Goal: Task Accomplishment & Management: Manage account settings

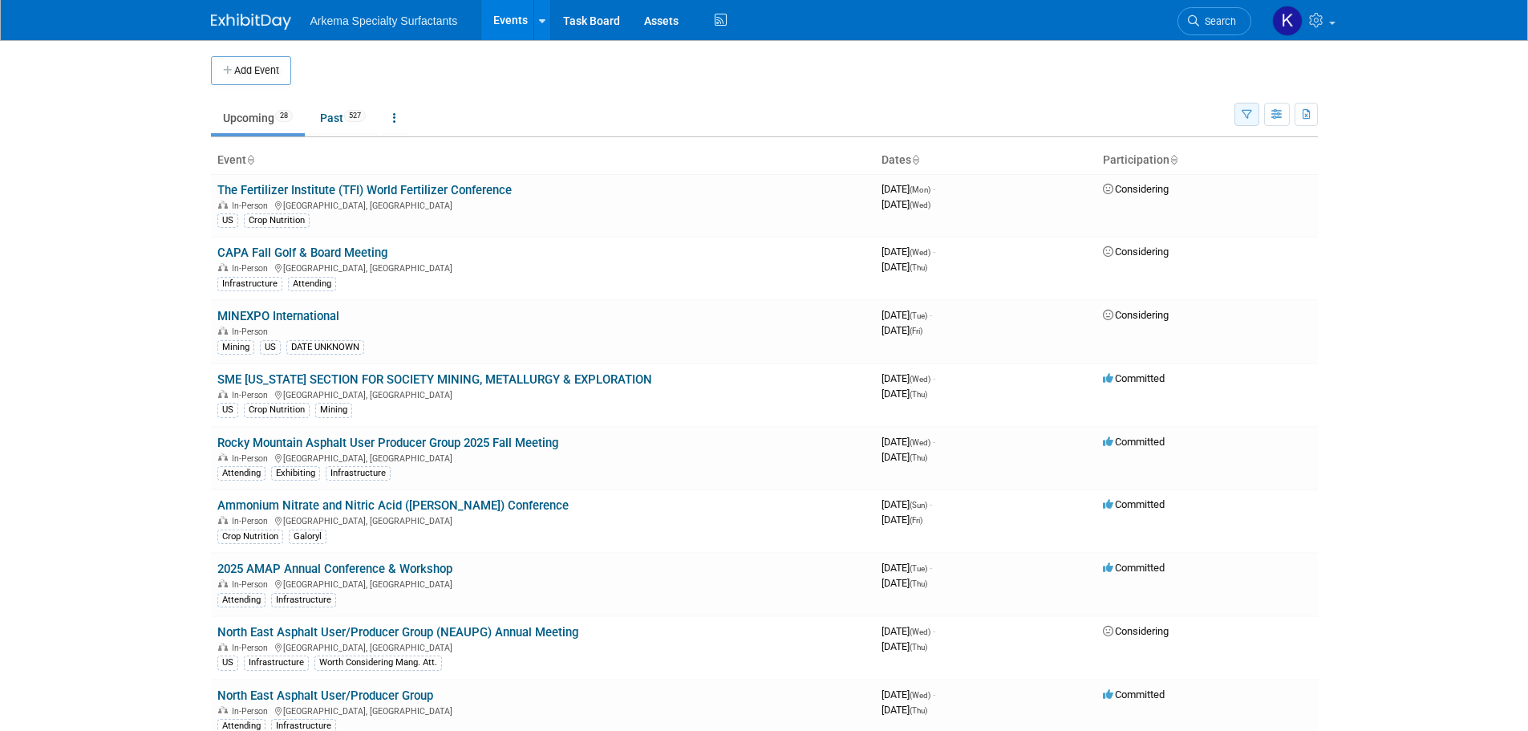
click at [1245, 116] on icon "button" at bounding box center [1247, 115] width 10 height 10
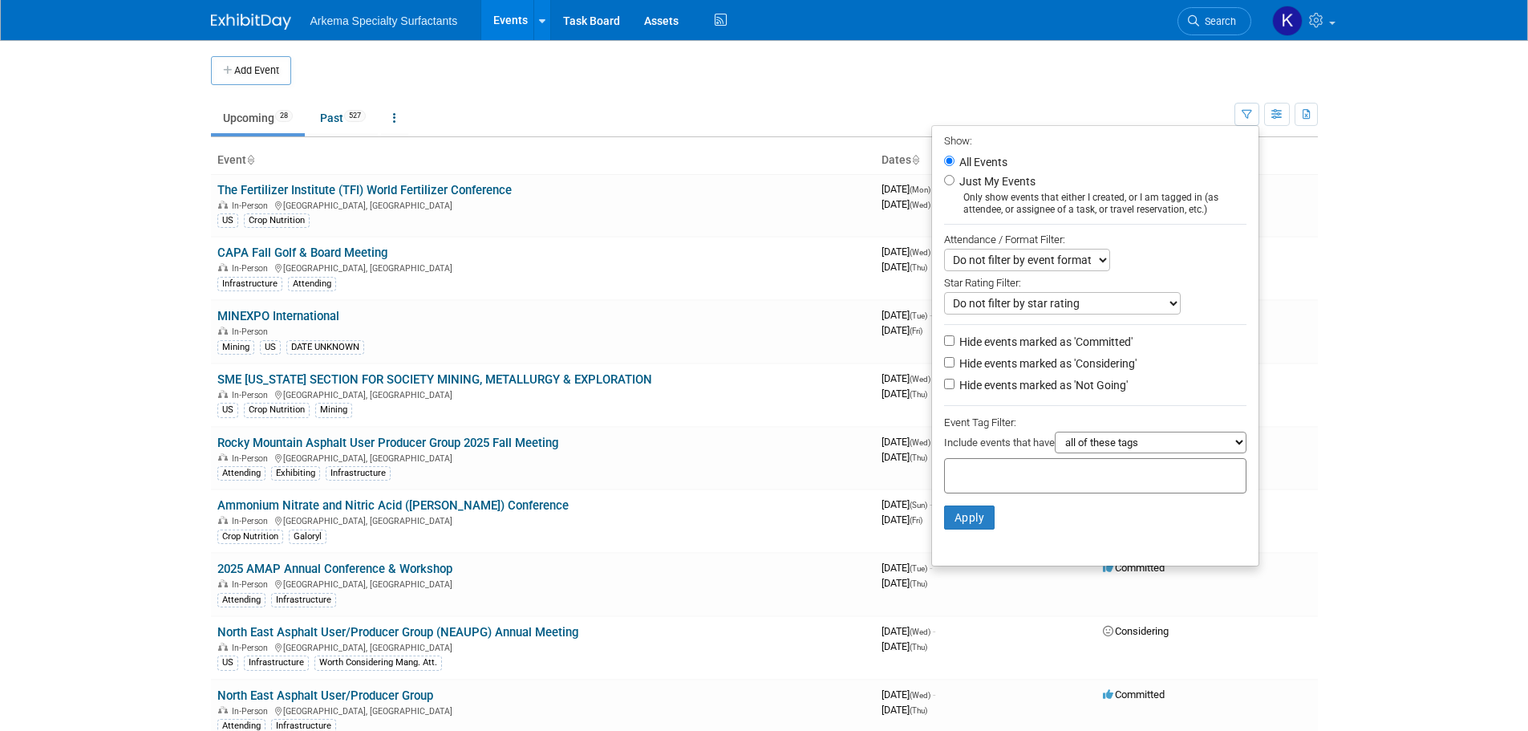
click at [1079, 363] on label "Hide events marked as 'Considering'" at bounding box center [1046, 363] width 181 height 16
click at [955, 363] on input "Hide events marked as 'Considering'" at bounding box center [949, 362] width 10 height 10
checkbox input "true"
click at [1071, 390] on label "Hide events marked as 'Not Going'" at bounding box center [1042, 385] width 172 height 16
click at [955, 389] on input "Hide events marked as 'Not Going'" at bounding box center [949, 384] width 10 height 10
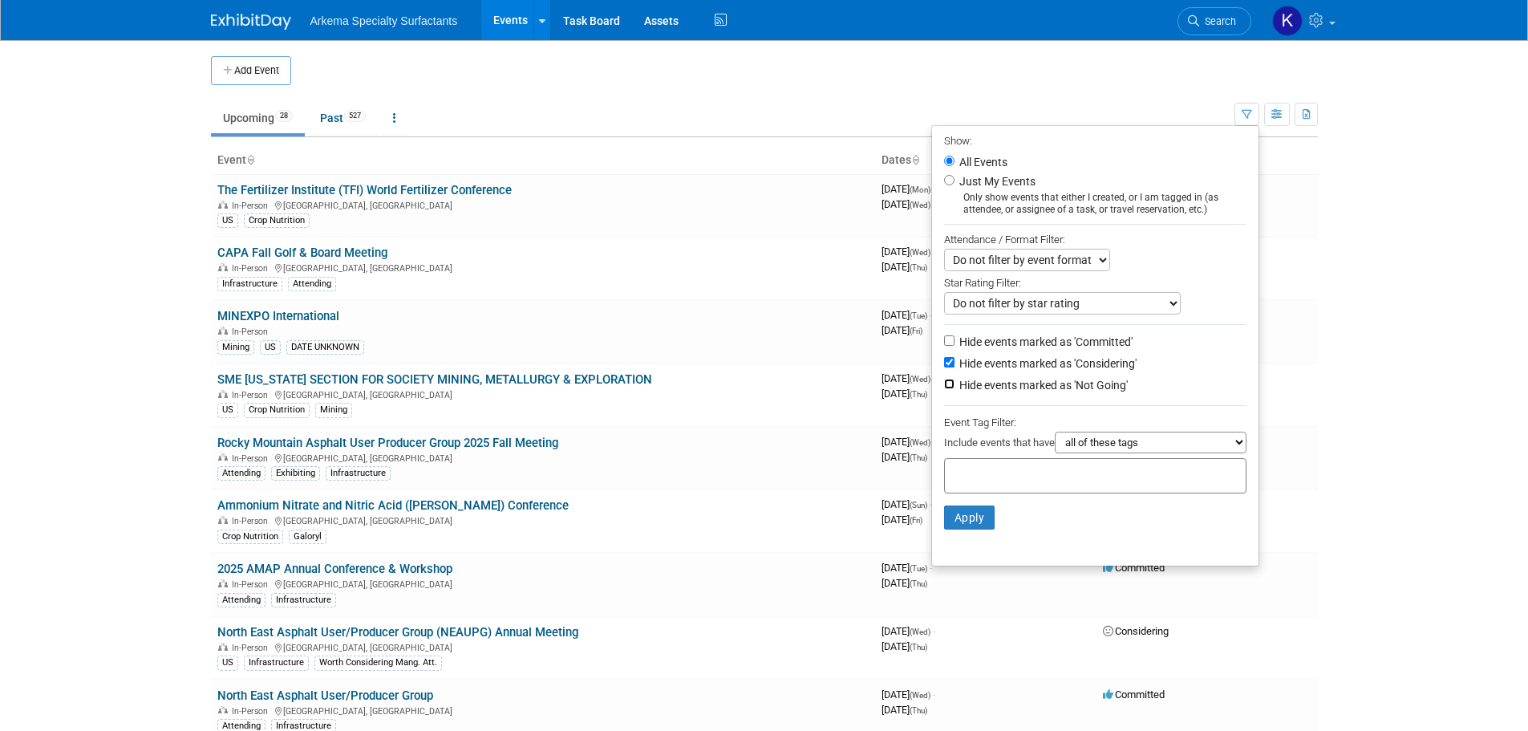
checkbox input "true"
click at [1038, 480] on input "text" at bounding box center [1016, 473] width 128 height 16
type input "crop"
click at [1063, 529] on li "Apply Clear Filters" at bounding box center [1095, 517] width 327 height 48
click at [1054, 472] on input "crop" at bounding box center [1064, 473] width 225 height 16
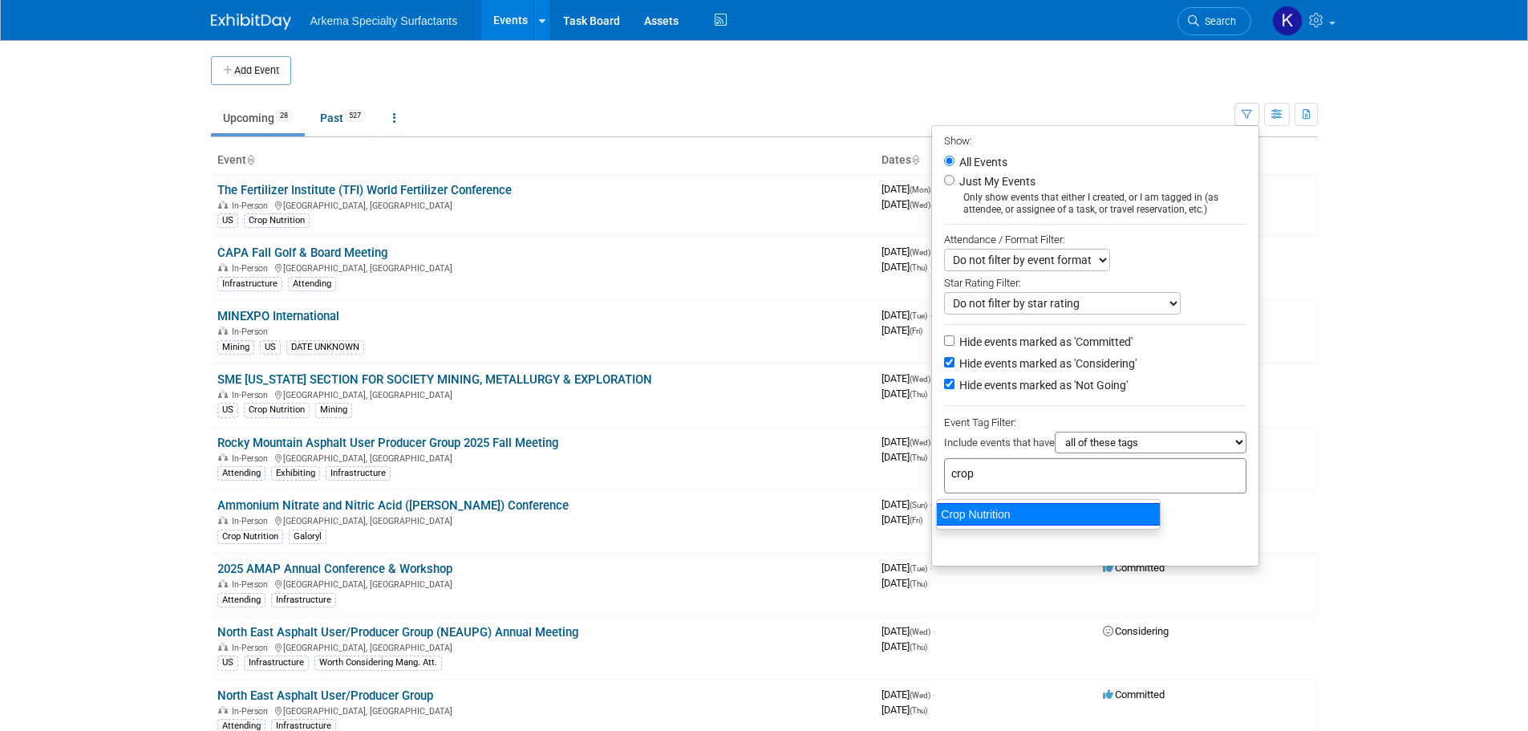
drag, startPoint x: 1019, startPoint y: 513, endPoint x: 1031, endPoint y: 494, distance: 22.7
click at [1020, 512] on div "Crop Nutrition" at bounding box center [1048, 514] width 225 height 22
type input "Crop Nutrition"
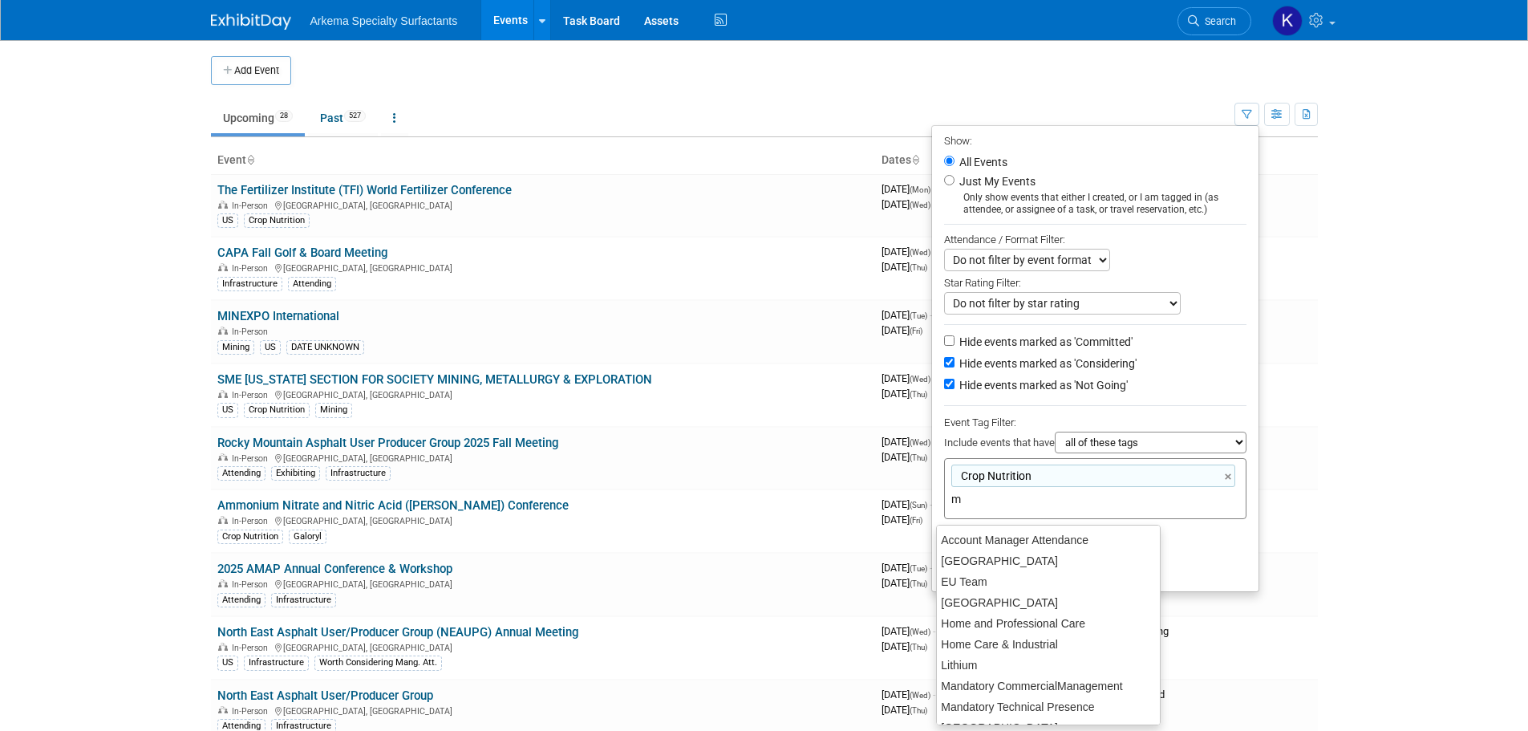
type input "mi"
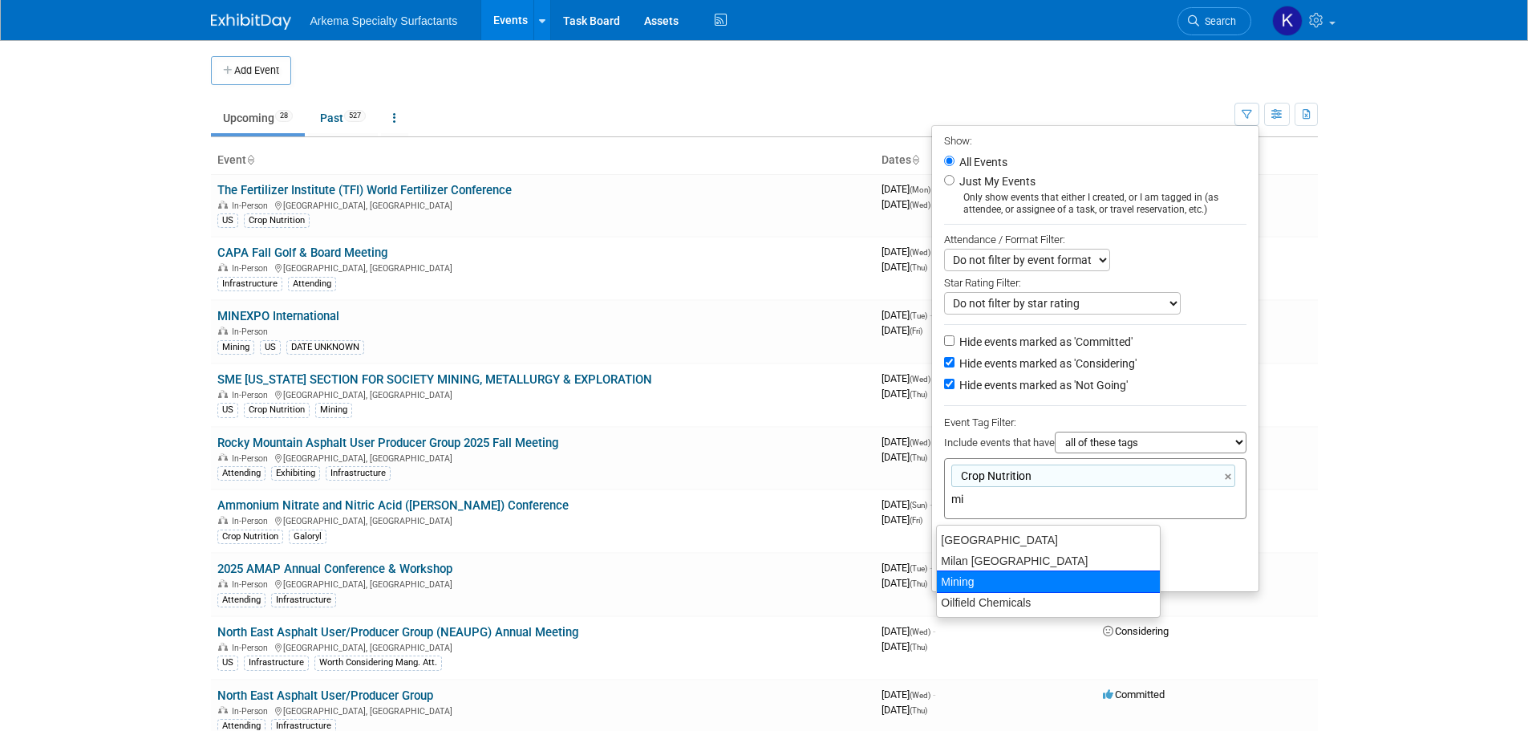
click at [1025, 578] on div "Mining" at bounding box center [1048, 581] width 225 height 22
type input "Crop Nutrition, Mining"
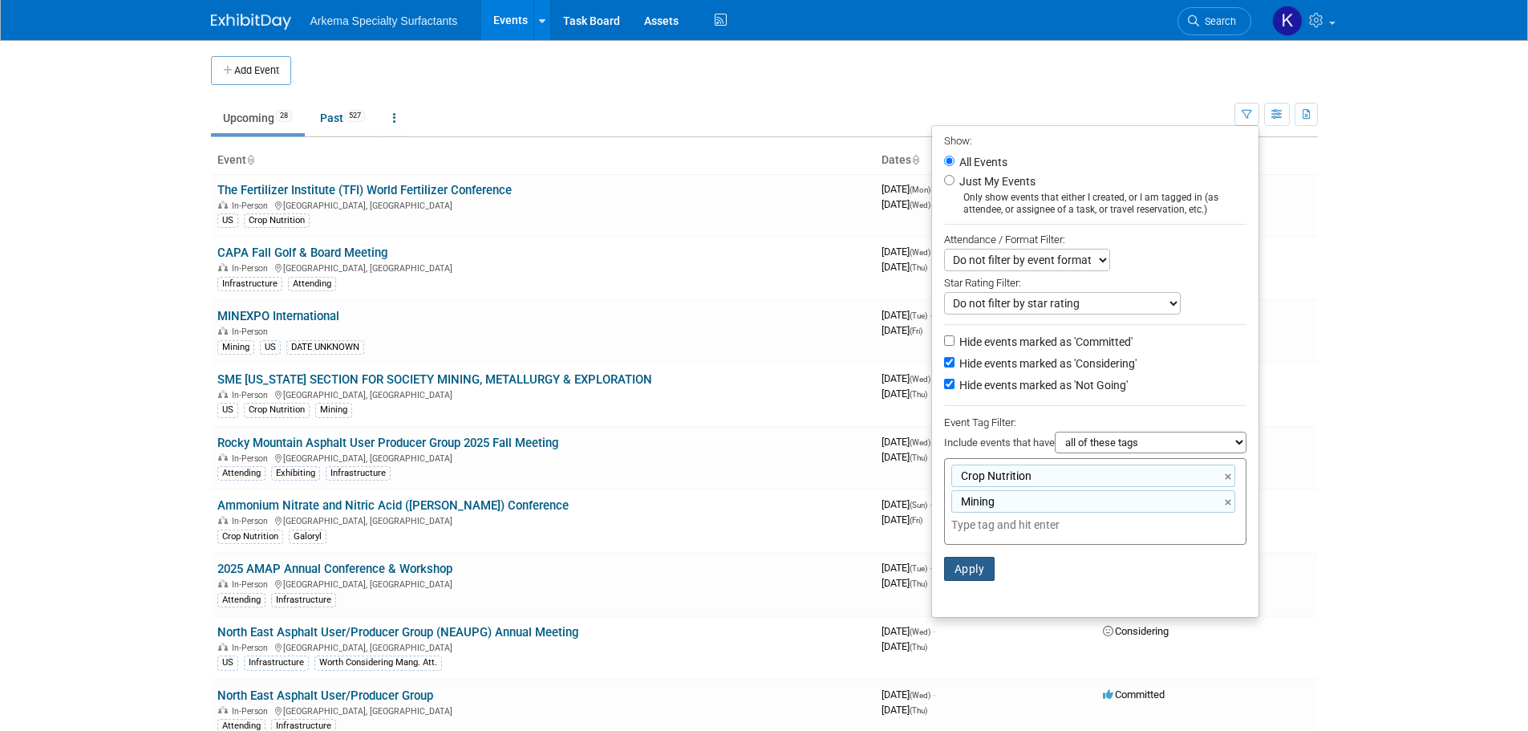
click at [967, 568] on button "Apply" at bounding box center [969, 569] width 51 height 24
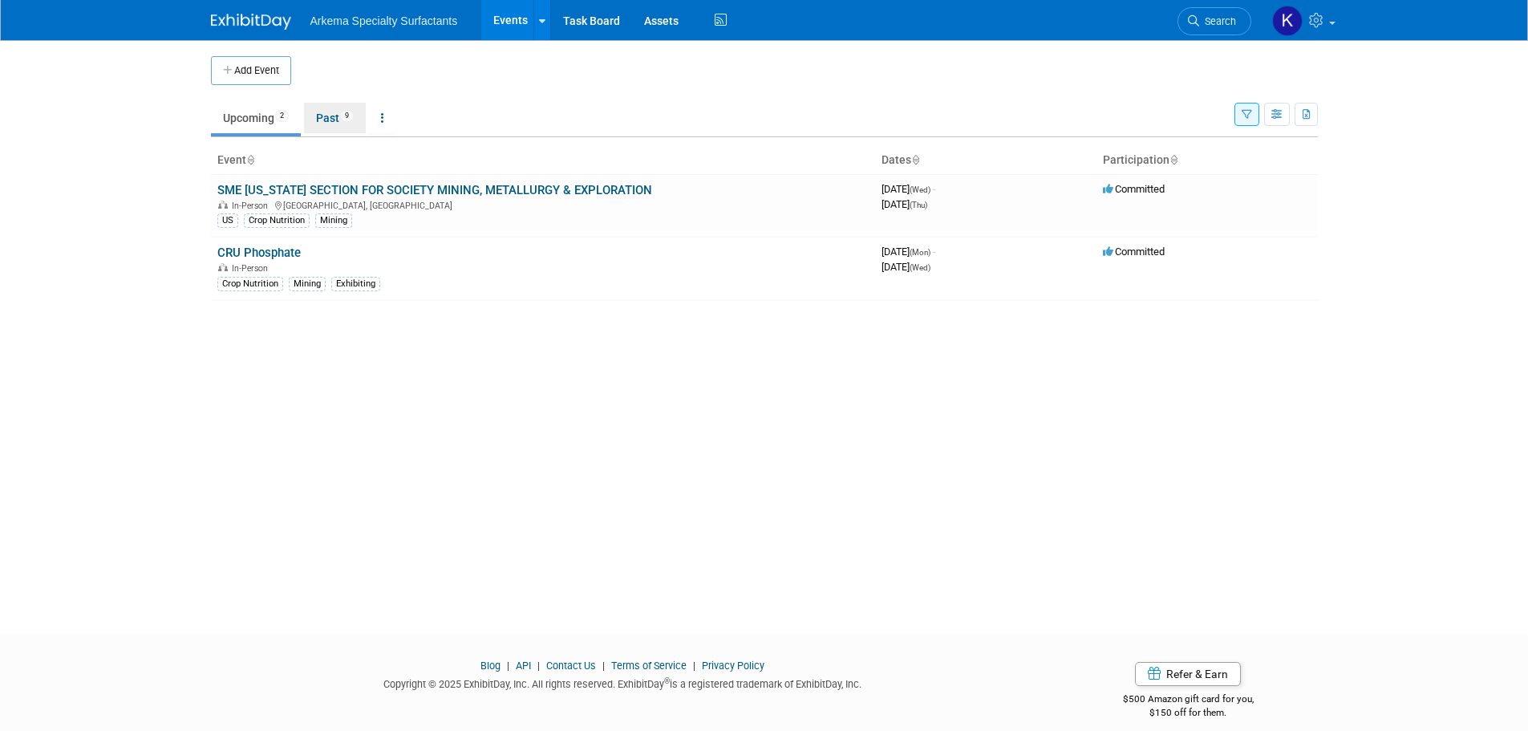
click at [318, 111] on link "Past 9" at bounding box center [335, 118] width 62 height 30
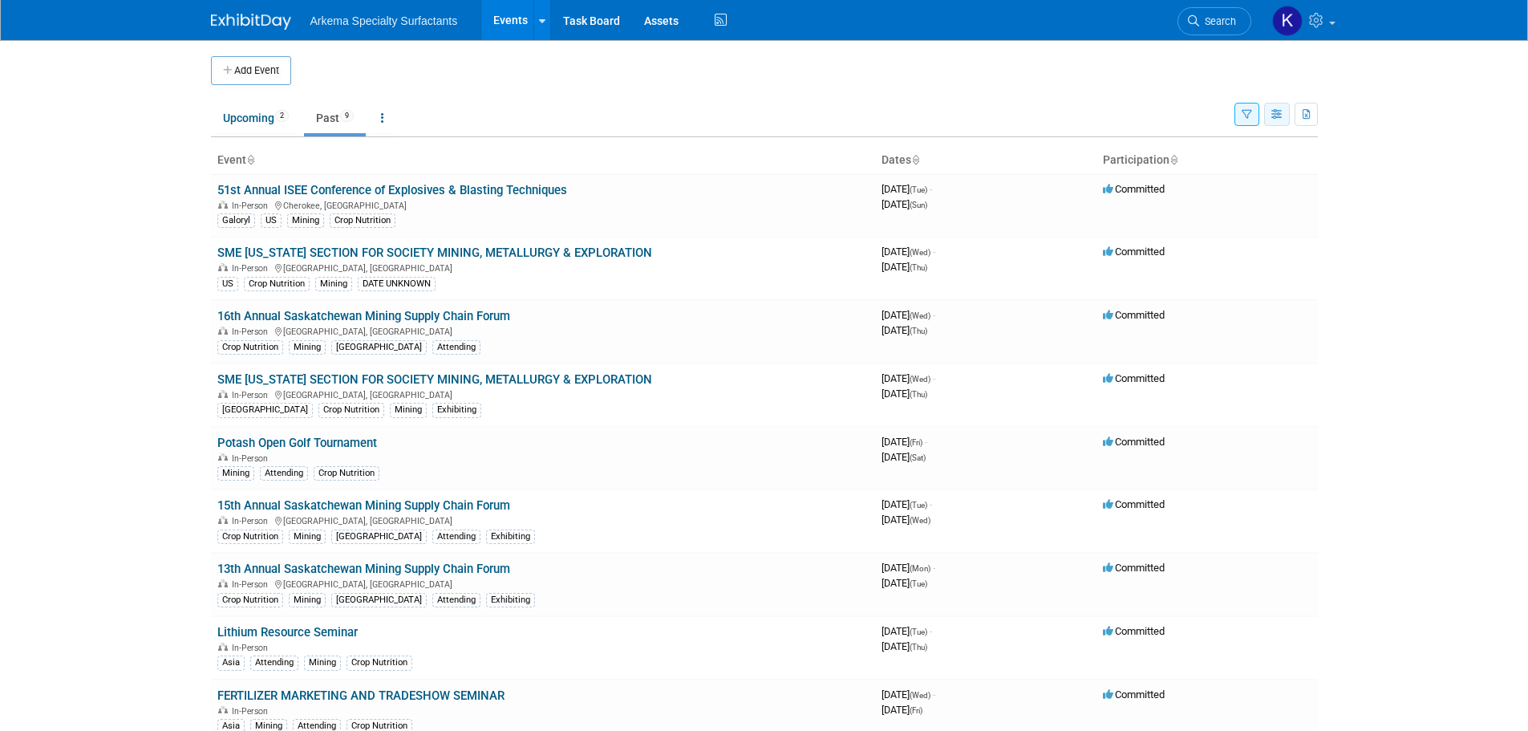
click at [1277, 111] on icon "button" at bounding box center [1278, 115] width 12 height 10
click at [1273, 112] on icon "button" at bounding box center [1278, 115] width 12 height 10
click at [1244, 112] on icon "button" at bounding box center [1247, 115] width 10 height 10
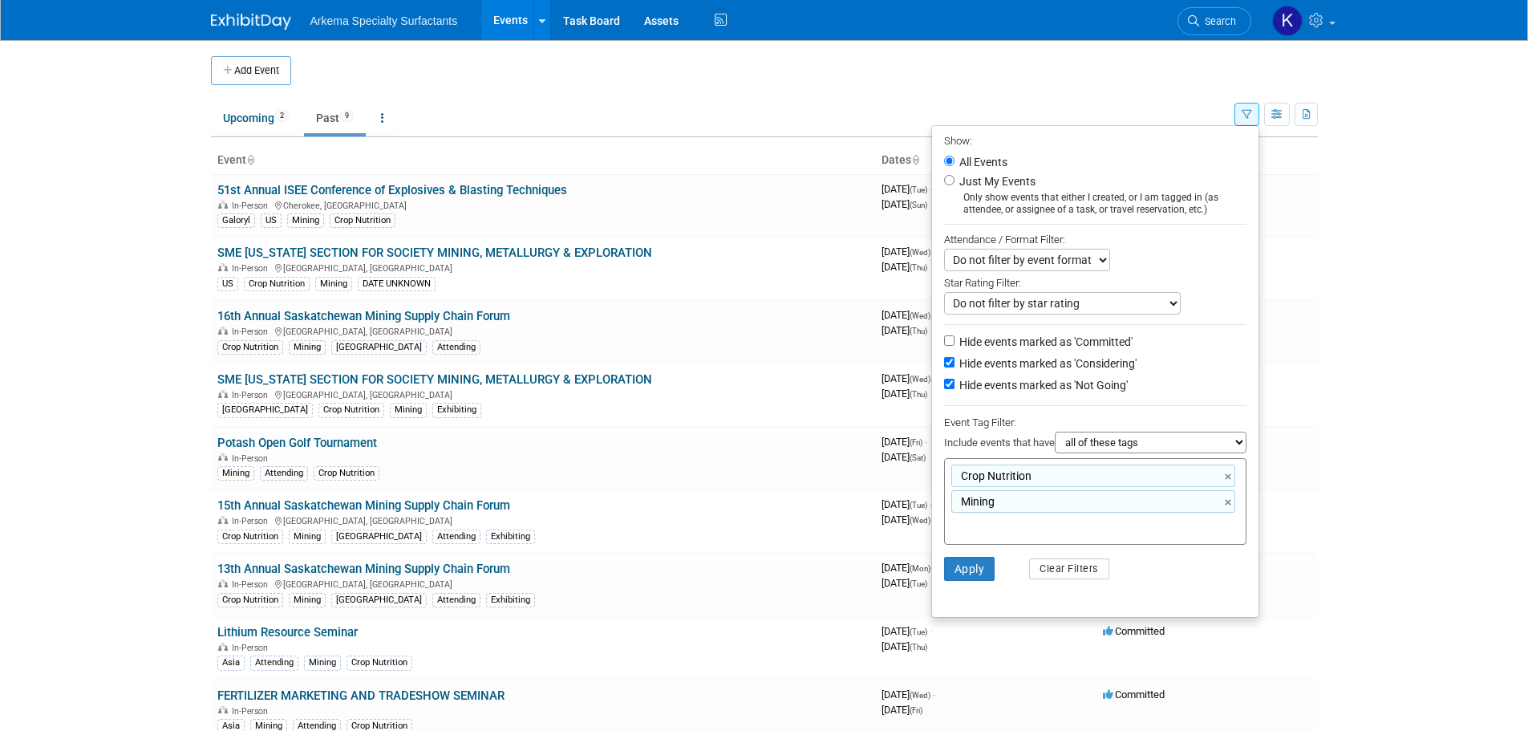
click at [1092, 445] on select "all of these tags any one of these tags only and exactly these specific tags" at bounding box center [1151, 443] width 192 height 22
select select "any"
click at [1055, 437] on select "all of these tags any one of these tags only and exactly these specific tags" at bounding box center [1151, 443] width 192 height 22
click at [954, 572] on button "Apply" at bounding box center [969, 569] width 51 height 24
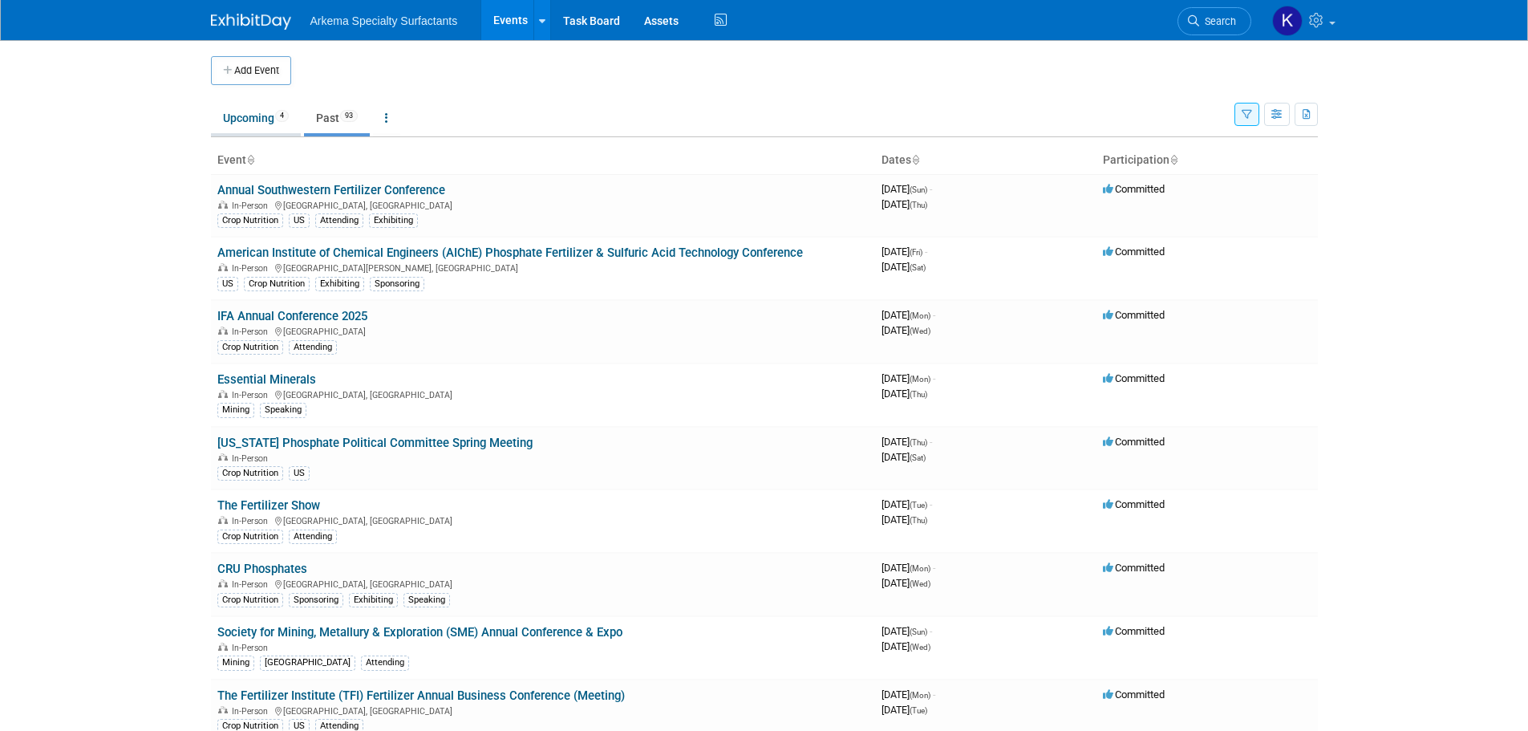
click at [259, 112] on link "Upcoming 4" at bounding box center [256, 118] width 90 height 30
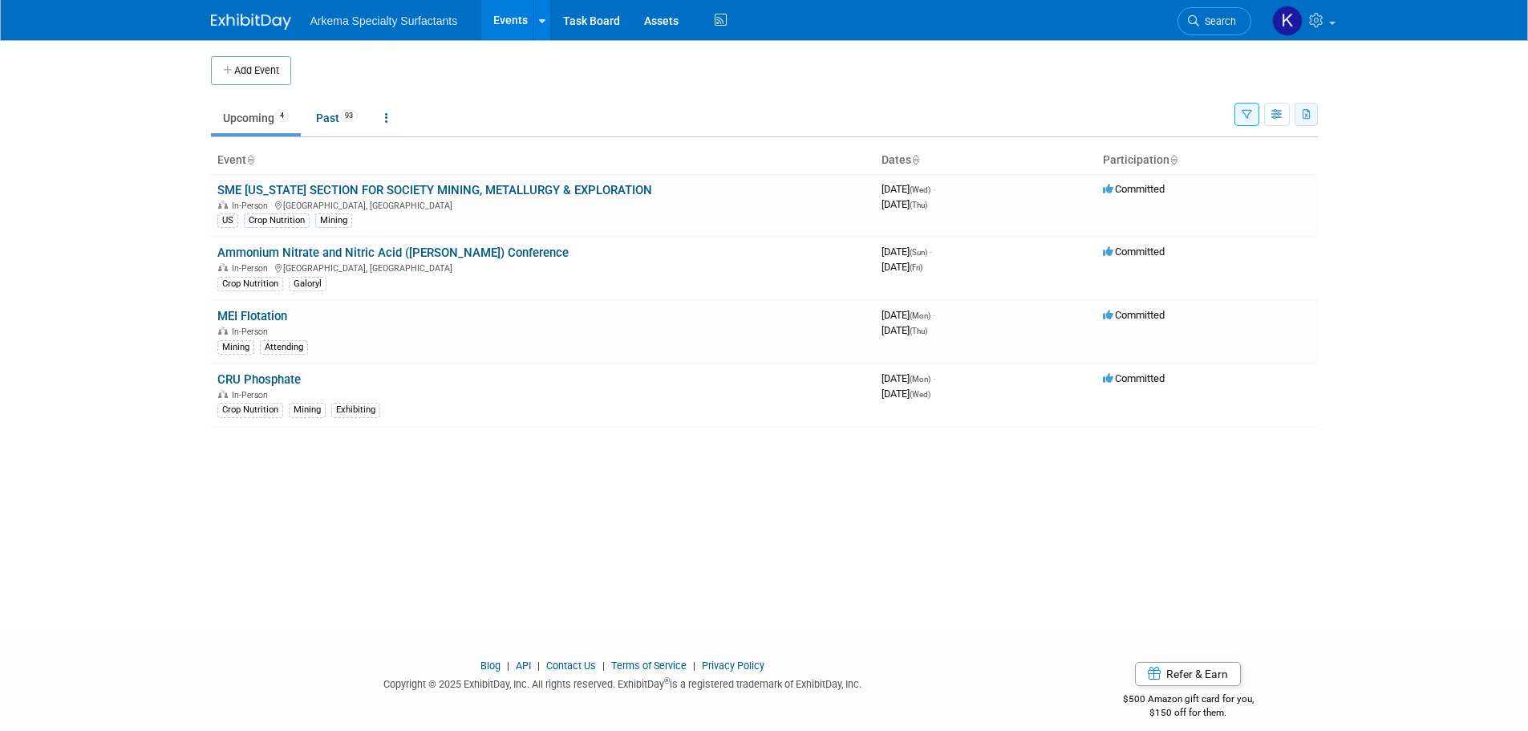
click at [1306, 111] on icon "button" at bounding box center [1307, 115] width 9 height 10
click at [1186, 192] on link "Export All (555 Events)" at bounding box center [1221, 190] width 168 height 22
click at [1305, 112] on icon "button" at bounding box center [1307, 115] width 9 height 10
click at [1286, 108] on button "button" at bounding box center [1277, 114] width 26 height 23
click at [1075, 106] on ul "Upcoming 4 Past 93 All Events 97 Past and Upcoming Grouped Annually Events grou…" at bounding box center [723, 119] width 1024 height 36
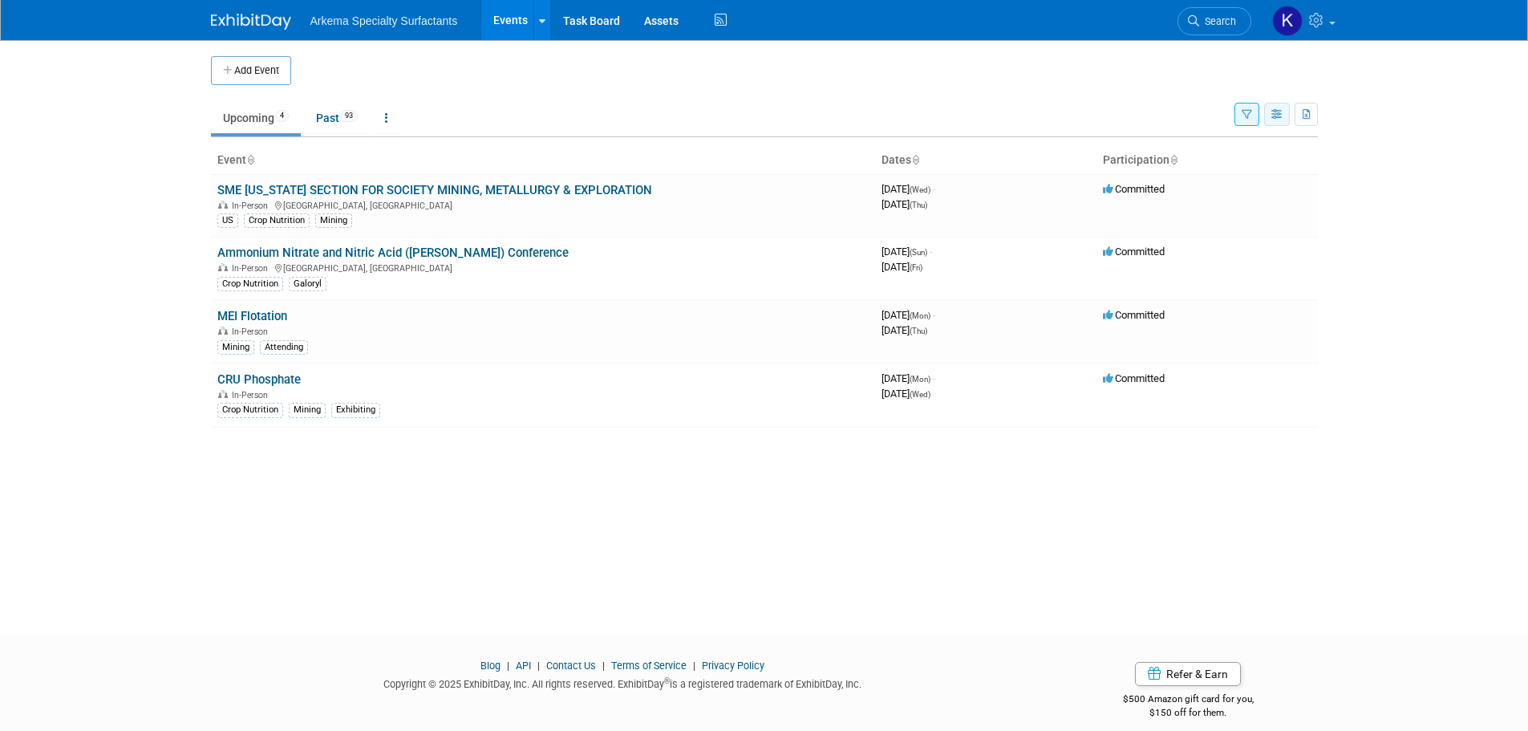
click at [1278, 112] on icon "button" at bounding box center [1278, 115] width 12 height 10
click at [1233, 114] on ul "Upcoming 4 Past 93 All Events 97 Past and Upcoming Grouped Annually Events grou…" at bounding box center [723, 119] width 1024 height 36
click at [1239, 116] on button "button" at bounding box center [1247, 114] width 25 height 23
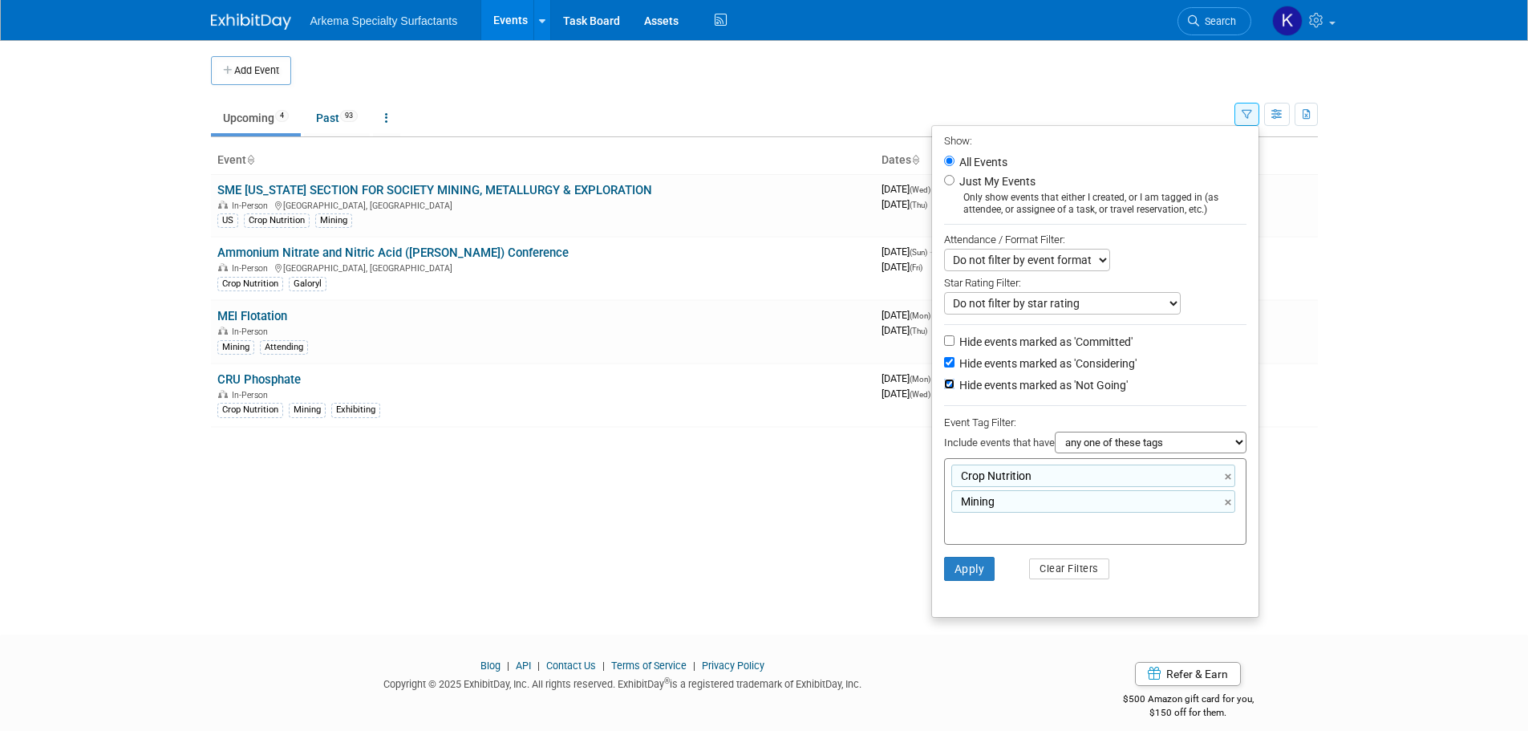
click at [944, 388] on input "Hide events marked as 'Not Going'" at bounding box center [949, 384] width 10 height 10
checkbox input "false"
click at [944, 366] on input "Hide events marked as 'Considering'" at bounding box center [949, 362] width 10 height 10
click at [944, 364] on input "Hide events marked as 'Considering'" at bounding box center [949, 362] width 10 height 10
checkbox input "true"
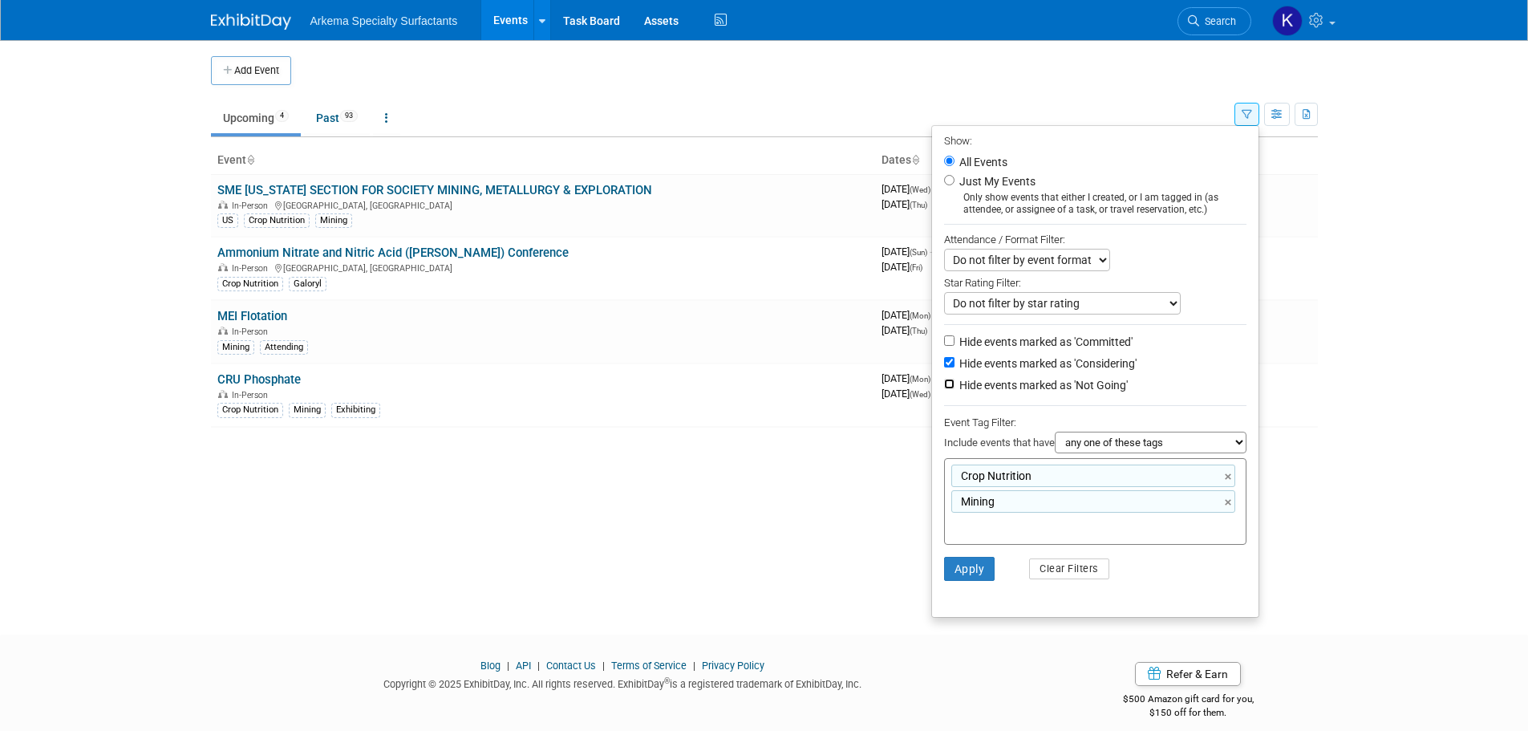
click at [944, 389] on input "Hide events marked as 'Not Going'" at bounding box center [949, 384] width 10 height 10
checkbox input "true"
click at [976, 575] on button "Apply" at bounding box center [969, 569] width 51 height 24
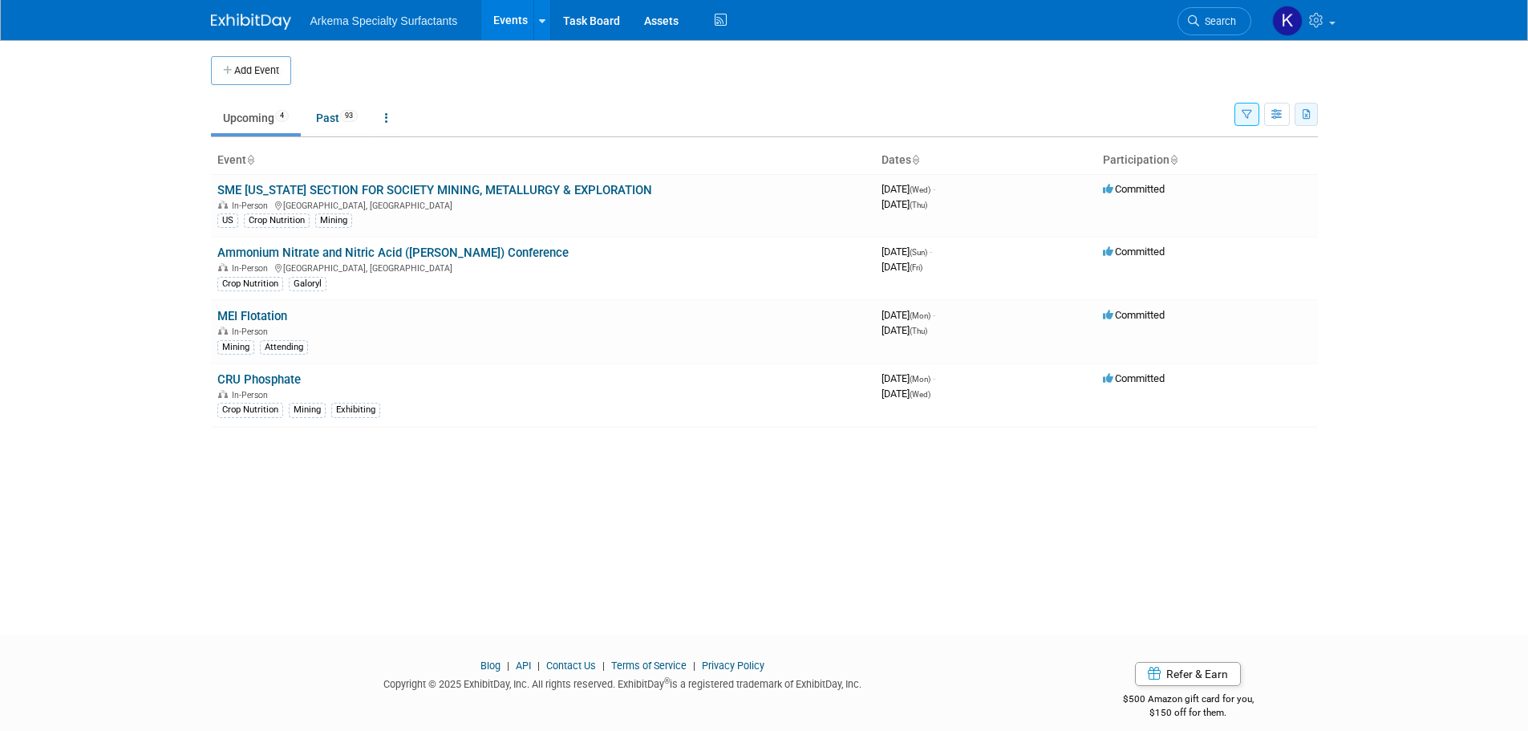
click at [1317, 116] on button "button" at bounding box center [1306, 114] width 23 height 23
click at [1272, 113] on icon "button" at bounding box center [1278, 115] width 12 height 10
click at [1415, 108] on body "Arkema Specialty Surfactants Events Add Event Bulk Upload Events Shareable Even…" at bounding box center [764, 365] width 1528 height 731
click at [327, 108] on link "Past 93" at bounding box center [337, 118] width 66 height 30
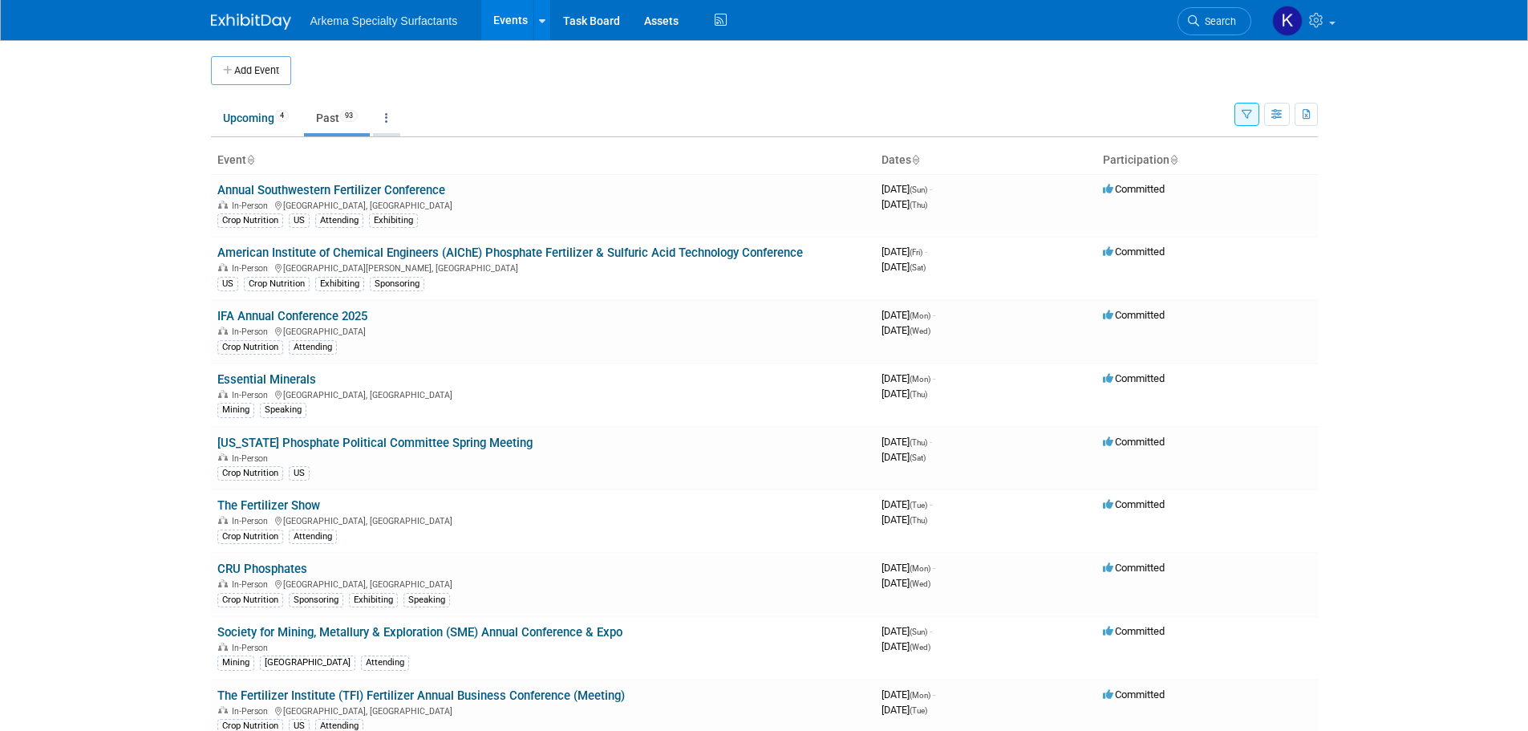
click at [400, 121] on link at bounding box center [386, 118] width 27 height 30
click at [433, 153] on link "All Events 97 Past and Upcoming" at bounding box center [437, 154] width 128 height 35
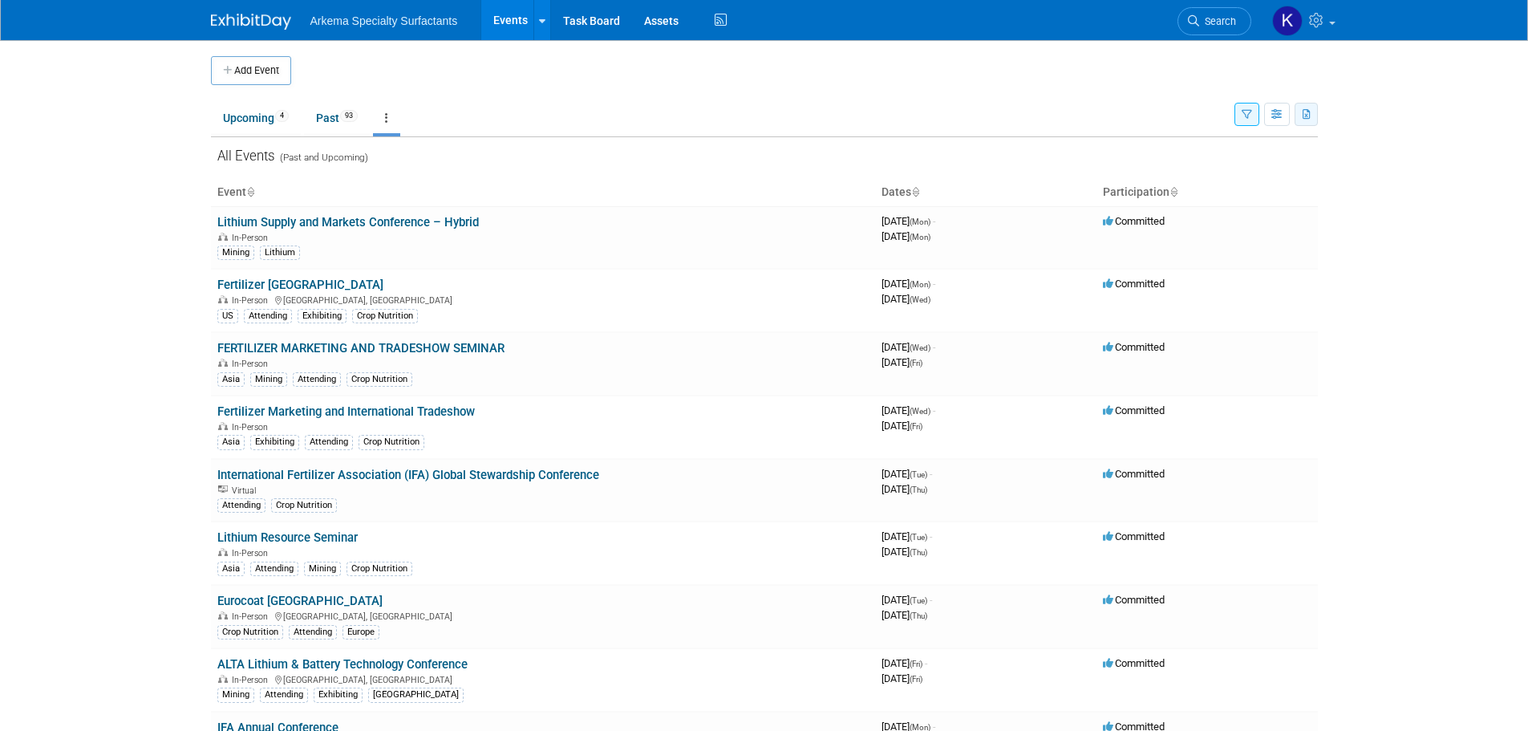
click at [1310, 120] on button "button" at bounding box center [1306, 114] width 23 height 23
click at [1208, 165] on link "Export Current View (97 Events)" at bounding box center [1218, 165] width 174 height 22
click at [99, 122] on body "Arkema Specialty Surfactants Events Add Event Bulk Upload Events Shareable Even…" at bounding box center [764, 365] width 1528 height 731
click at [122, 225] on body "Arkema Specialty Surfactants Events Add Event Bulk Upload Events Shareable Even…" at bounding box center [764, 365] width 1528 height 731
click at [242, 18] on img at bounding box center [251, 22] width 80 height 16
